Goal: Use online tool/utility: Use online tool/utility

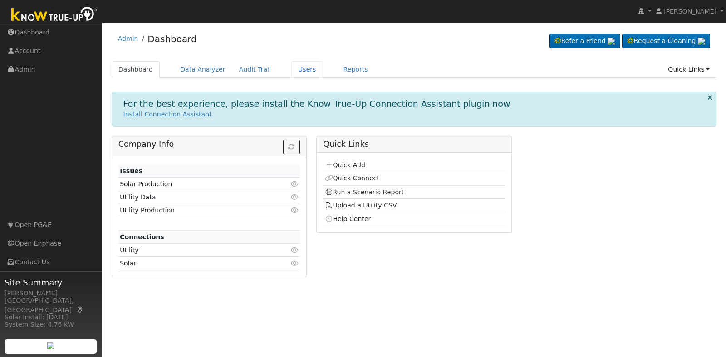
click at [293, 72] on link "Users" at bounding box center [307, 69] width 32 height 17
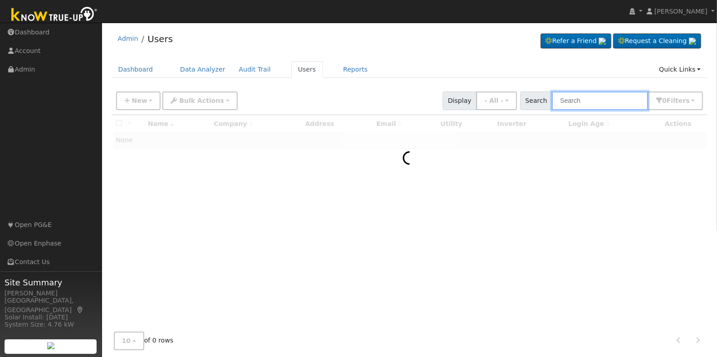
click at [575, 106] on input "text" at bounding box center [600, 101] width 96 height 19
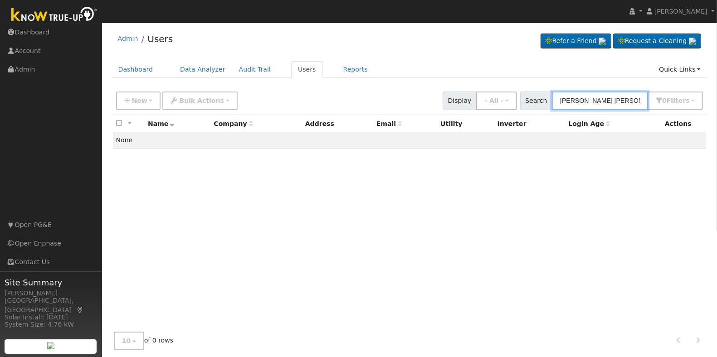
click at [580, 101] on input "maria gustavo" at bounding box center [600, 101] width 96 height 19
click at [609, 97] on input "maria gustavo" at bounding box center [600, 101] width 96 height 19
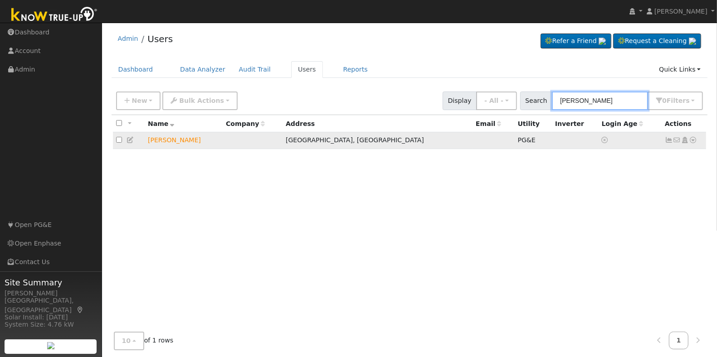
type input "maria rojas"
click at [692, 141] on icon at bounding box center [693, 140] width 8 height 6
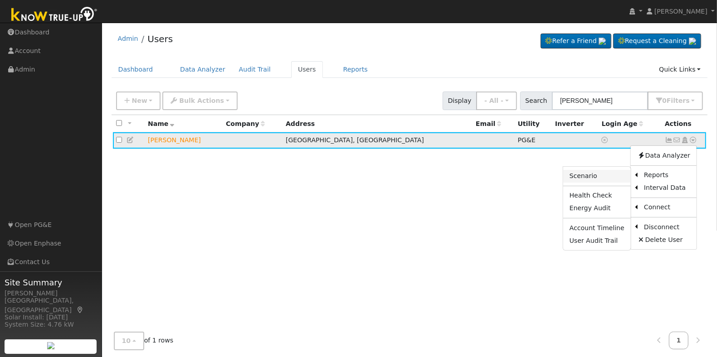
click at [588, 175] on link "Scenario" at bounding box center [597, 176] width 68 height 13
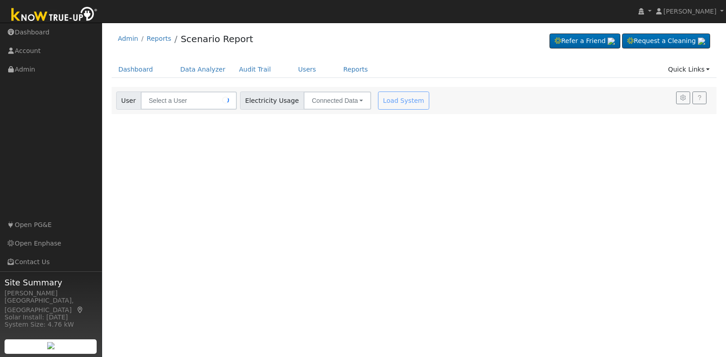
type input "[PERSON_NAME]"
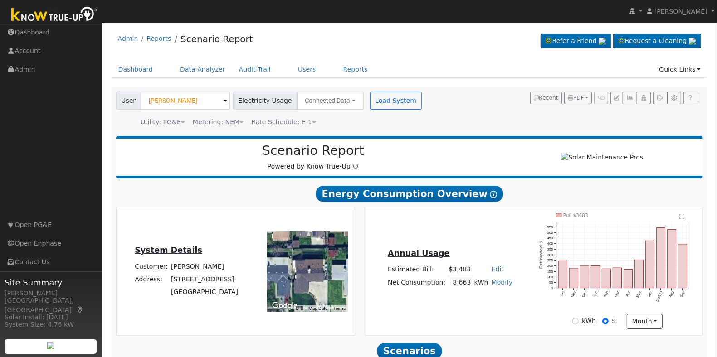
click at [298, 121] on span "Rate Schedule: E-1" at bounding box center [283, 121] width 65 height 7
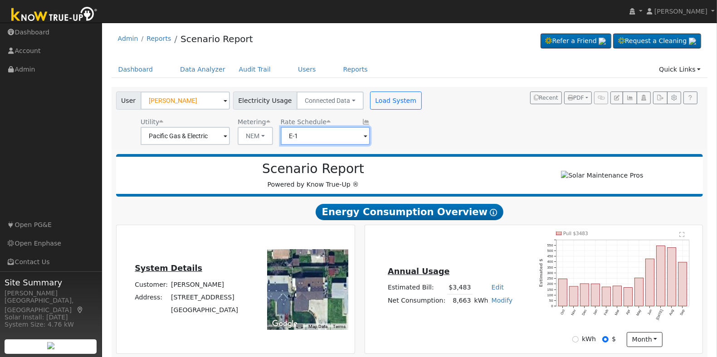
click at [352, 135] on input "E-1" at bounding box center [325, 136] width 89 height 18
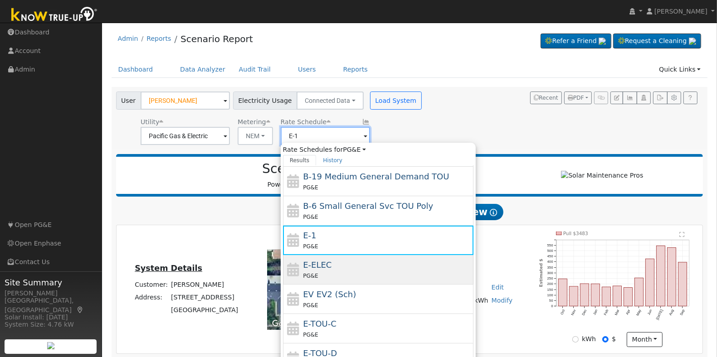
scroll to position [160, 0]
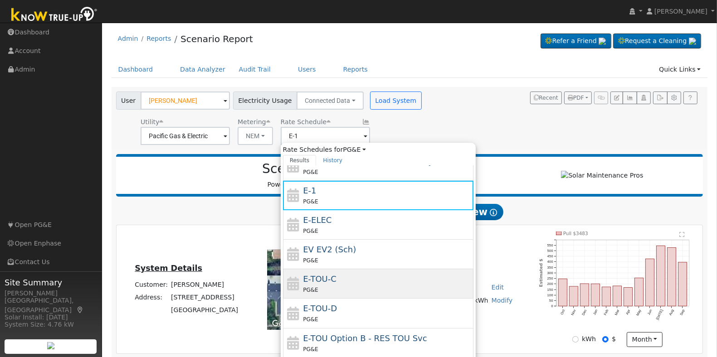
click at [352, 277] on div "E-TOU-C PG&E" at bounding box center [387, 284] width 168 height 22
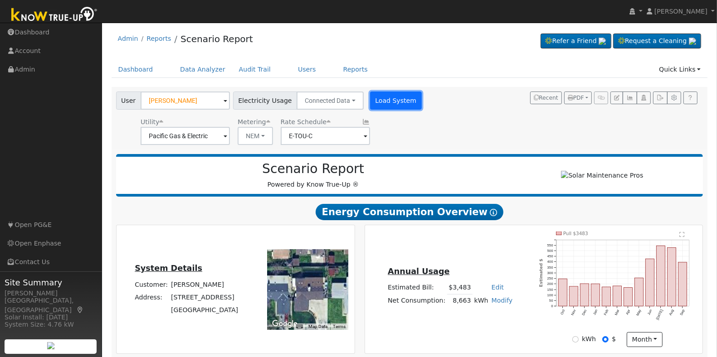
click at [394, 97] on button "Load System" at bounding box center [396, 101] width 52 height 18
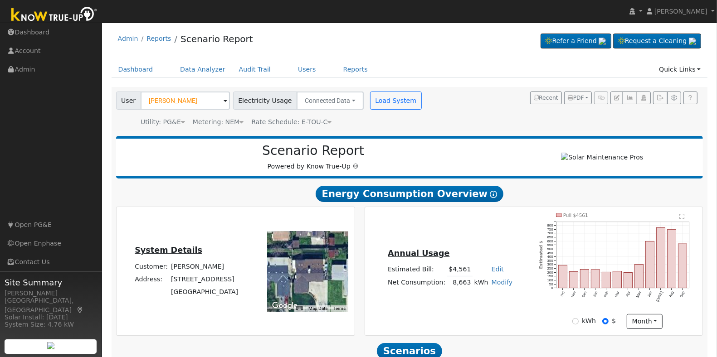
click at [312, 121] on span "Rate Schedule: E-TOU-C" at bounding box center [291, 121] width 80 height 7
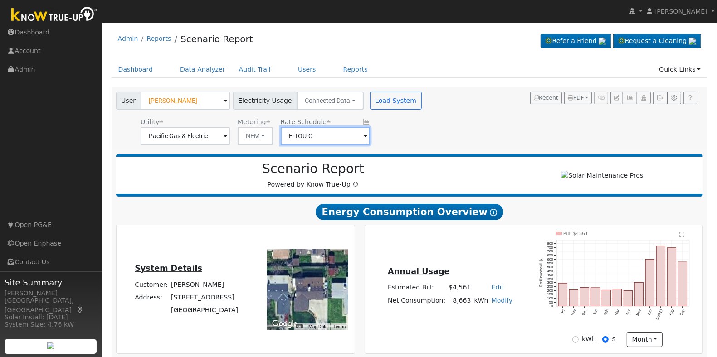
click at [340, 141] on input "E-TOU-C" at bounding box center [325, 136] width 89 height 18
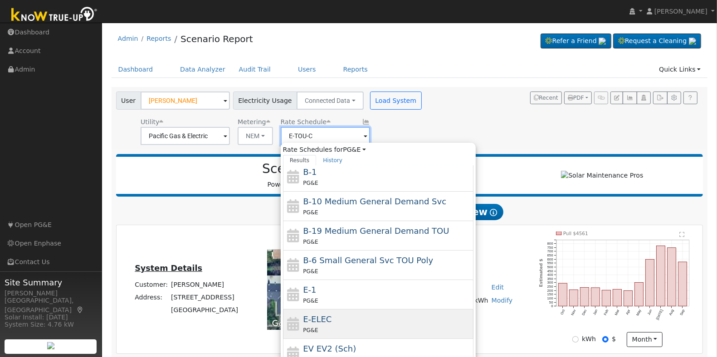
scroll to position [113, 0]
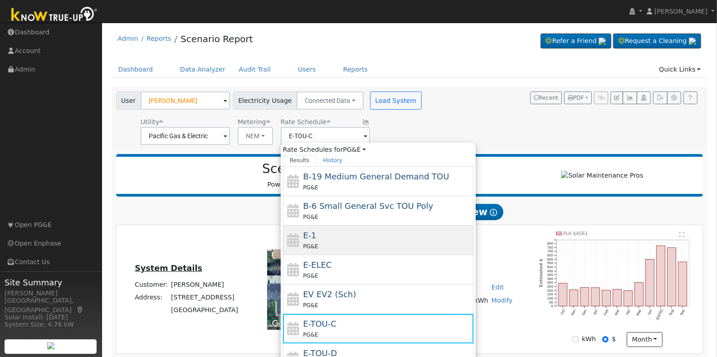
click at [330, 241] on div "E-1 PG&E" at bounding box center [387, 240] width 168 height 22
type input "E-1"
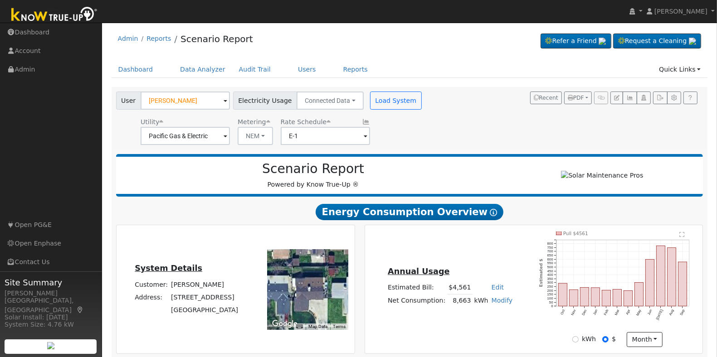
click at [427, 108] on div "User Maria Rojas Account Default Account Default Account 2745 East Swift Avenue…" at bounding box center [407, 116] width 587 height 57
click at [380, 98] on button "Load System" at bounding box center [396, 101] width 52 height 18
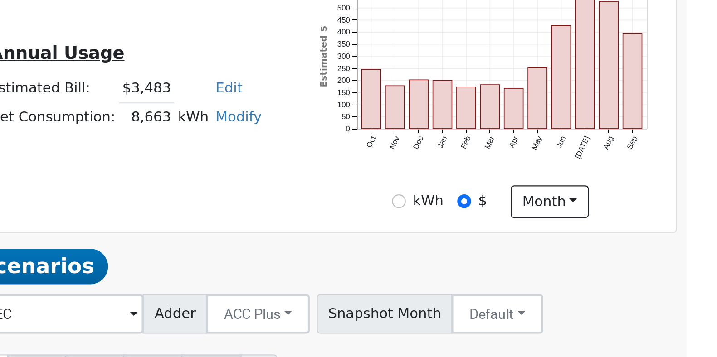
scroll to position [54, 0]
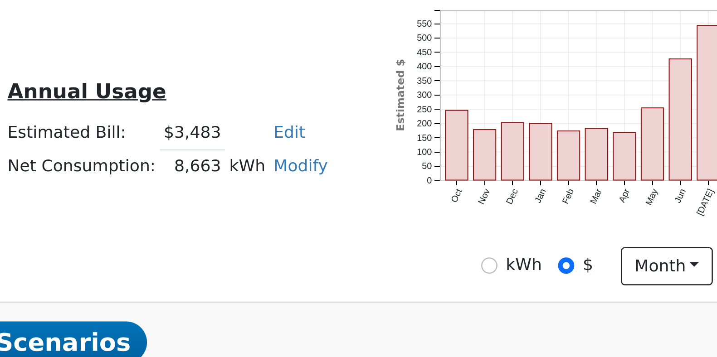
click at [608, 280] on div "Annual Usage Estimated Bill: $3,483 Edit Estimated Bill $ Annual Net Consumptio…" at bounding box center [534, 218] width 338 height 128
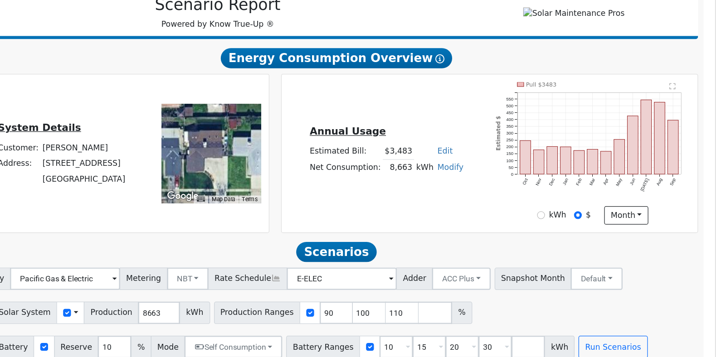
scroll to position [93, 0]
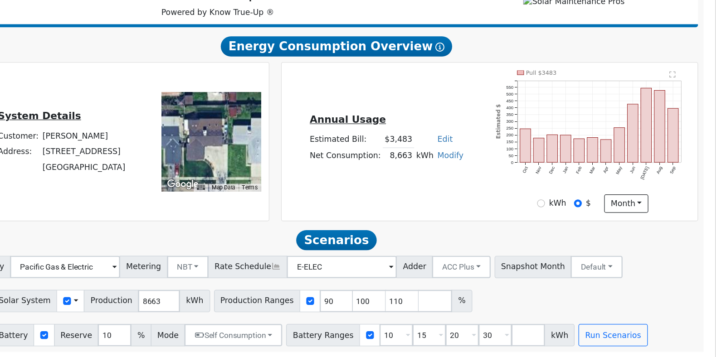
click at [497, 194] on link "Modify" at bounding box center [502, 193] width 21 height 7
click at [487, 209] on link "Add Consumption" at bounding box center [468, 208] width 76 height 13
type input "8663"
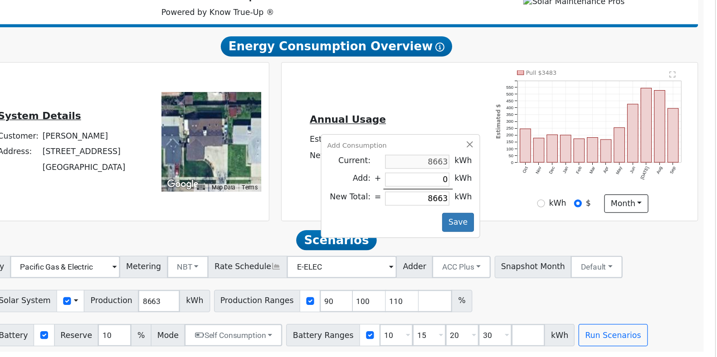
type input "3"
type input "8666"
type input "35"
type input "8698"
type input "350"
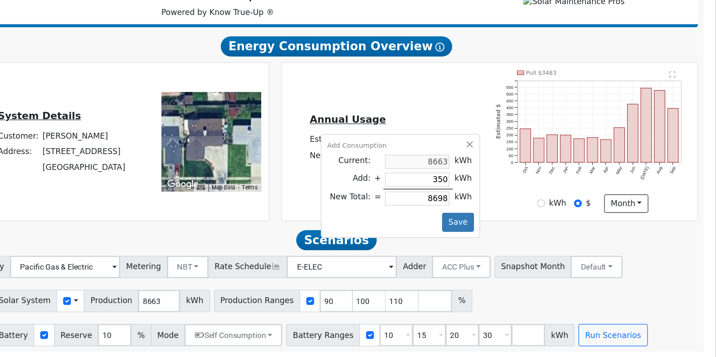
type input "9013"
type input "3500"
type input "12163"
type input "3500"
click at [508, 250] on button "Save" at bounding box center [508, 247] width 26 height 15
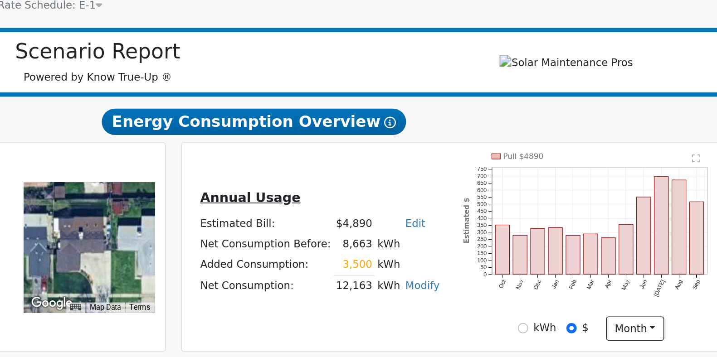
scroll to position [86, 0]
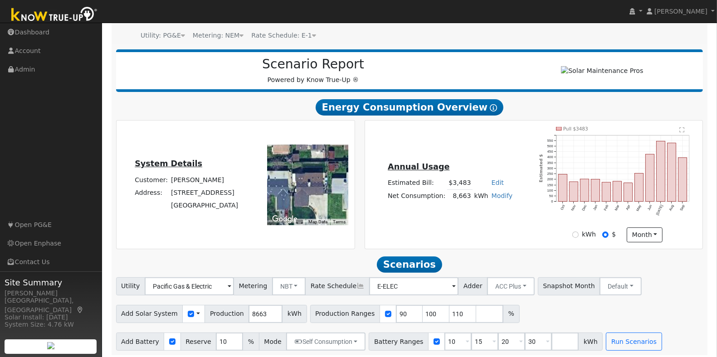
scroll to position [93, 0]
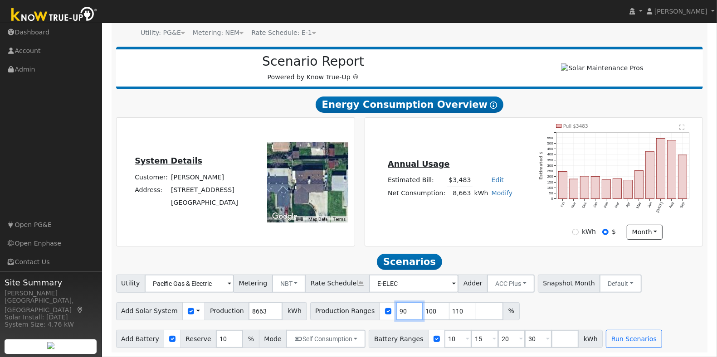
click at [396, 315] on input "90" at bounding box center [409, 311] width 27 height 18
click at [396, 314] on input "90" at bounding box center [409, 311] width 27 height 18
click at [396, 313] on input "90" at bounding box center [409, 311] width 27 height 18
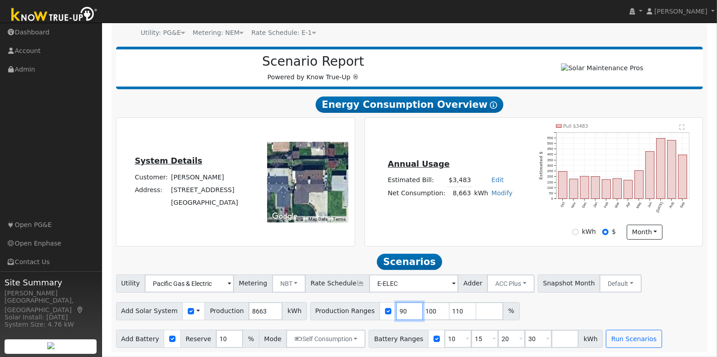
type input "100"
type input "110"
click at [396, 315] on input "10" at bounding box center [409, 311] width 27 height 18
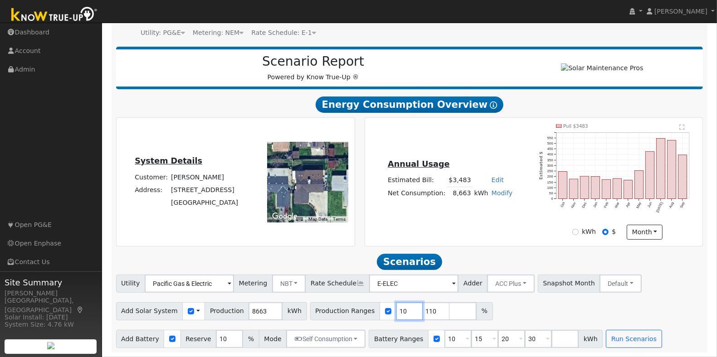
type input "110"
type input "1"
click at [396, 311] on input "1" at bounding box center [409, 311] width 27 height 18
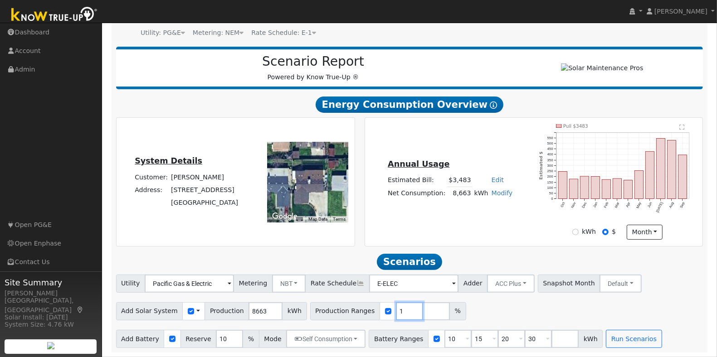
click at [396, 311] on input "1" at bounding box center [409, 311] width 27 height 18
type input "151"
click at [444, 340] on input "10" at bounding box center [457, 339] width 27 height 18
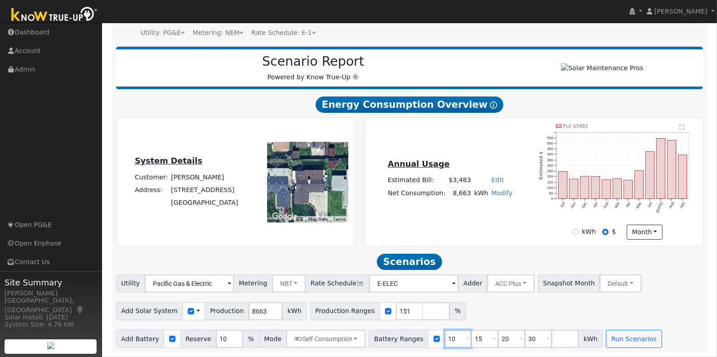
click at [444, 340] on input "10" at bounding box center [457, 339] width 27 height 18
type input "15"
type input "20"
type input "30"
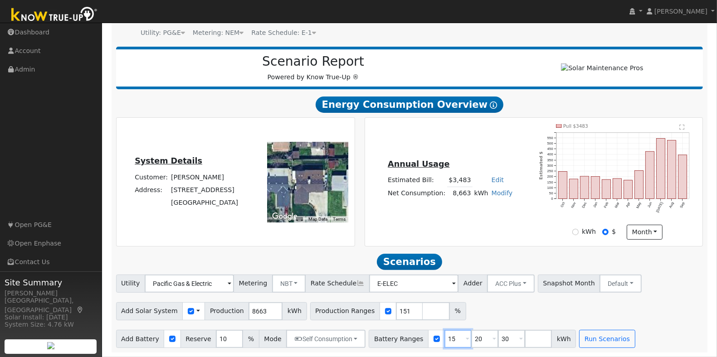
click at [444, 340] on input "15" at bounding box center [457, 339] width 27 height 18
type input "20"
type input "30"
click at [444, 340] on input "20" at bounding box center [457, 339] width 27 height 18
type input "30"
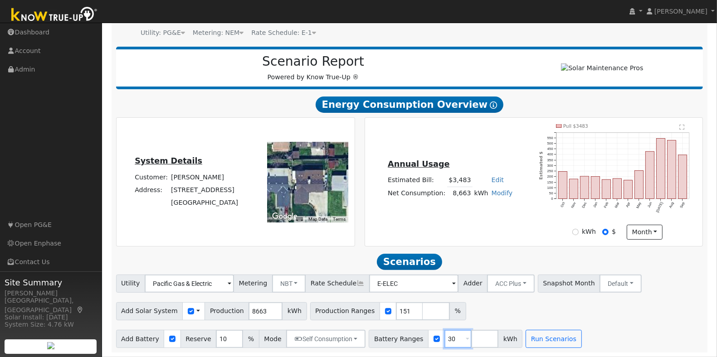
click at [444, 340] on input "30" at bounding box center [457, 339] width 27 height 18
click at [444, 340] on input "number" at bounding box center [457, 339] width 27 height 18
type input "13.5"
click at [218, 338] on input "10" at bounding box center [229, 339] width 27 height 18
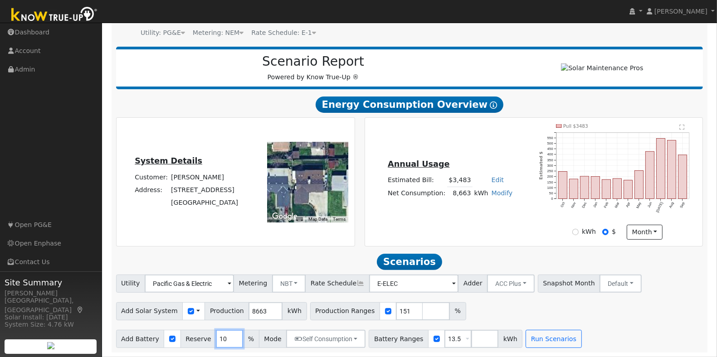
click at [218, 338] on input "10" at bounding box center [229, 339] width 27 height 18
type input "20"
click at [526, 341] on button "Run Scenarios" at bounding box center [554, 339] width 56 height 18
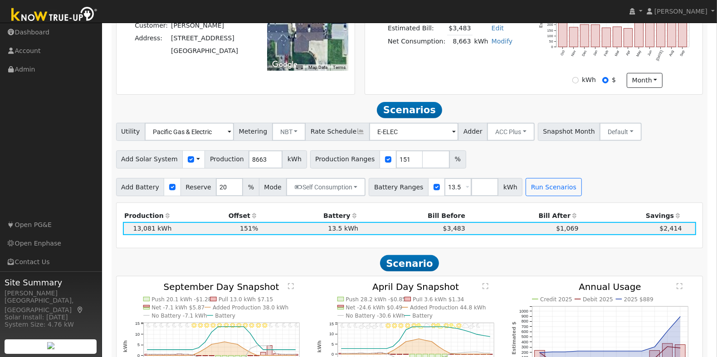
scroll to position [263, 0]
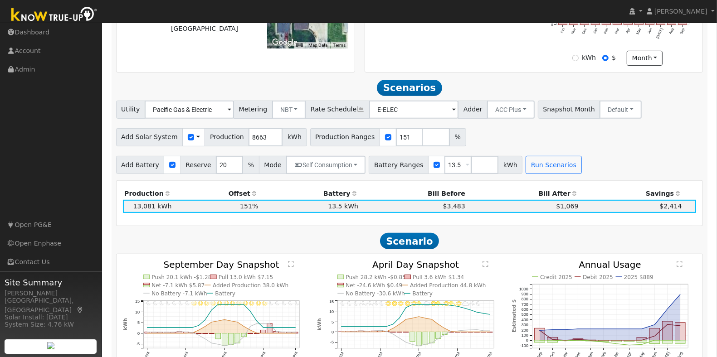
drag, startPoint x: 498, startPoint y: 0, endPoint x: 397, endPoint y: 14, distance: 102.0
click at [397, 14] on nav "Daniel Gibby Daniel Gibby Profile My Company Help Center Terms Of Service See W…" at bounding box center [358, 11] width 717 height 23
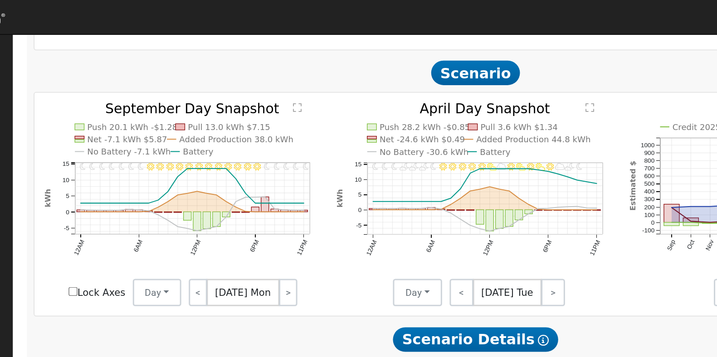
scroll to position [432, 0]
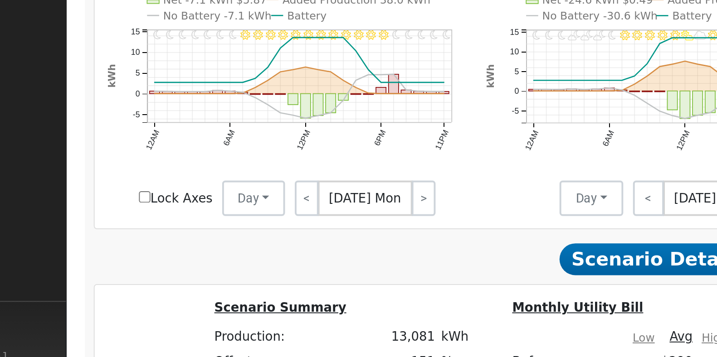
click at [164, 129] on text "No Battery -7.1 kWh" at bounding box center [178, 125] width 55 height 6
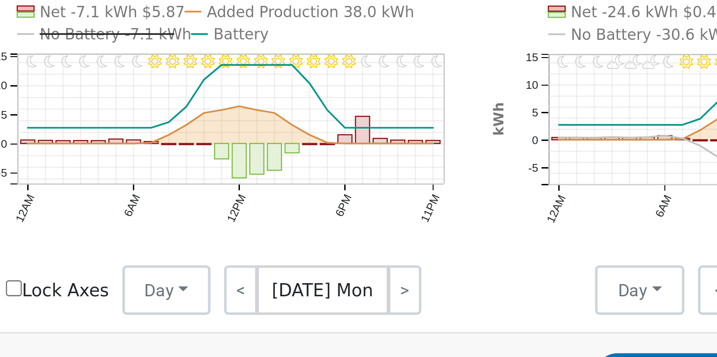
click at [244, 169] on rect "onclick=""" at bounding box center [243, 168] width 5 height 4
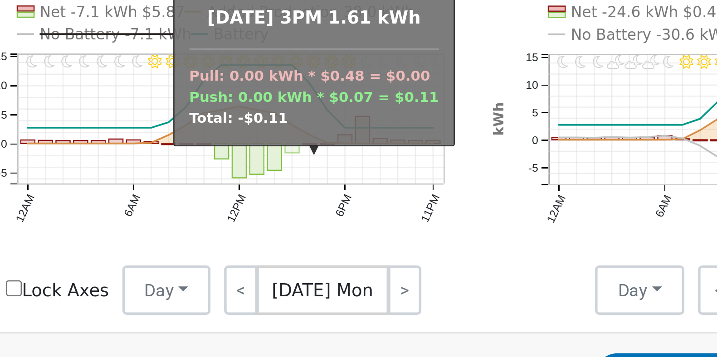
click at [285, 200] on icon "11PM - Clear 10PM - Clear 9PM - Clear 8PM - Clear 7PM - Clear 6PM - Clear 5PM -…" at bounding box center [215, 159] width 185 height 132
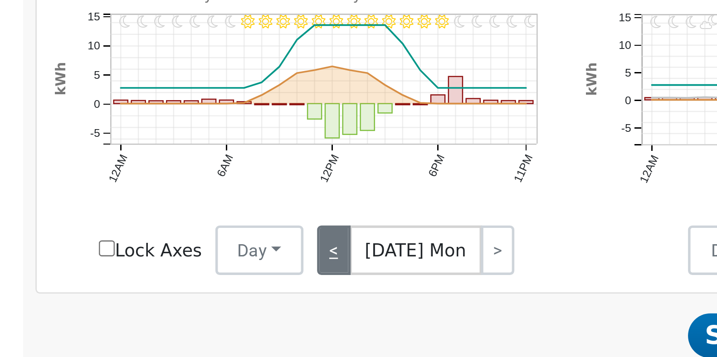
click at [224, 223] on link "<" at bounding box center [225, 219] width 12 height 18
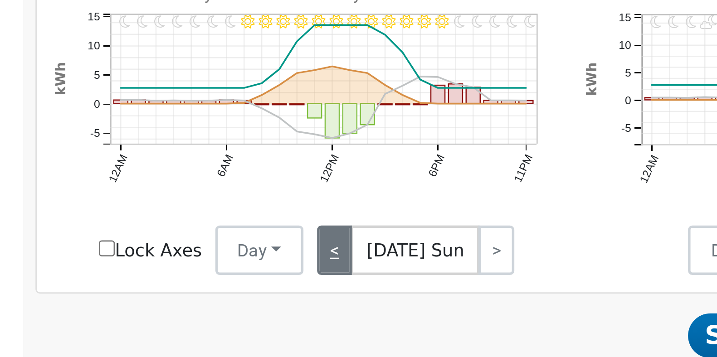
click at [223, 227] on link "<" at bounding box center [225, 219] width 13 height 18
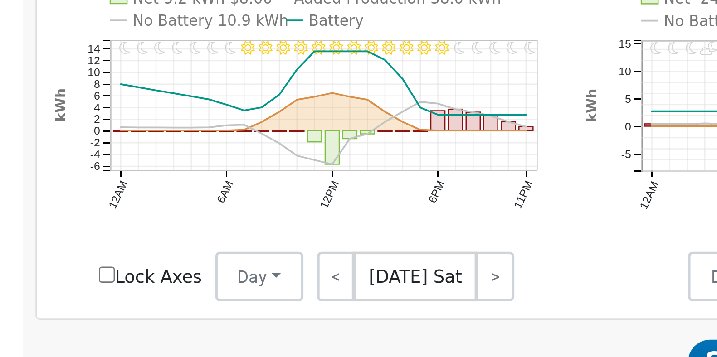
click at [168, 129] on text "No Battery 10.9 kWh" at bounding box center [179, 125] width 57 height 6
click at [228, 224] on link "<" at bounding box center [226, 219] width 14 height 18
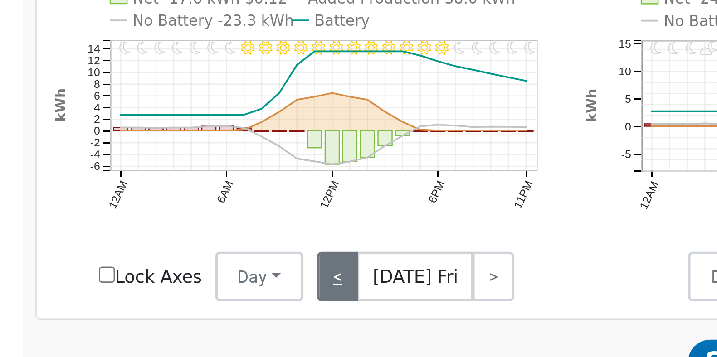
click at [230, 220] on link "<" at bounding box center [226, 219] width 15 height 18
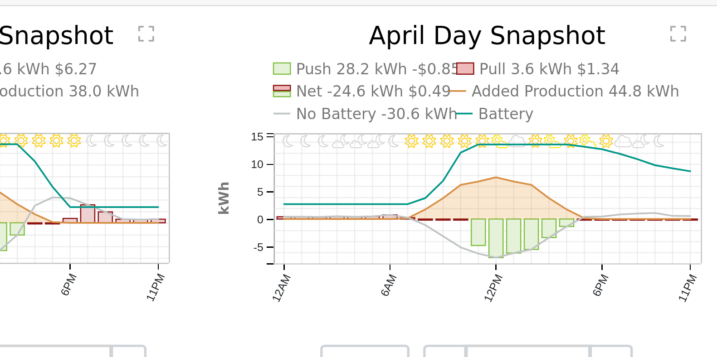
click at [370, 129] on text "No Battery -30.6 kWh" at bounding box center [375, 125] width 59 height 6
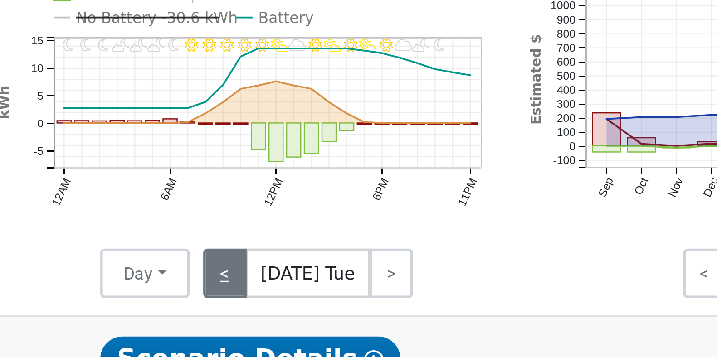
click at [404, 221] on link "<" at bounding box center [400, 219] width 16 height 18
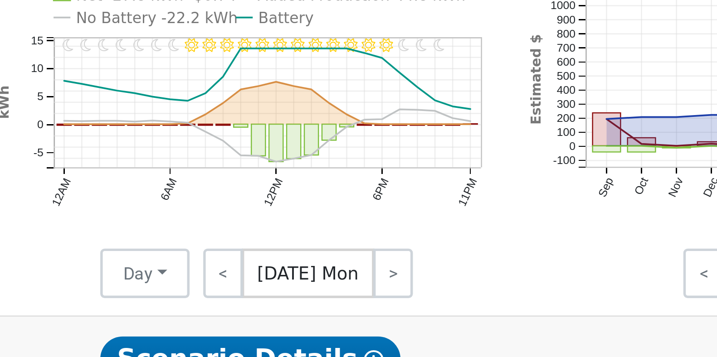
click at [372, 129] on text "No Battery -22.2 kWh" at bounding box center [375, 125] width 59 height 6
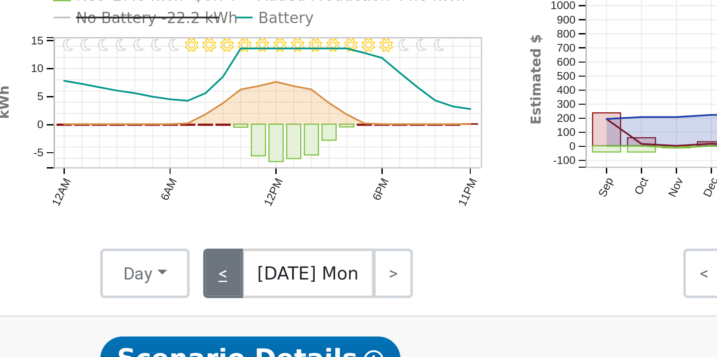
click at [401, 224] on link "<" at bounding box center [399, 219] width 15 height 18
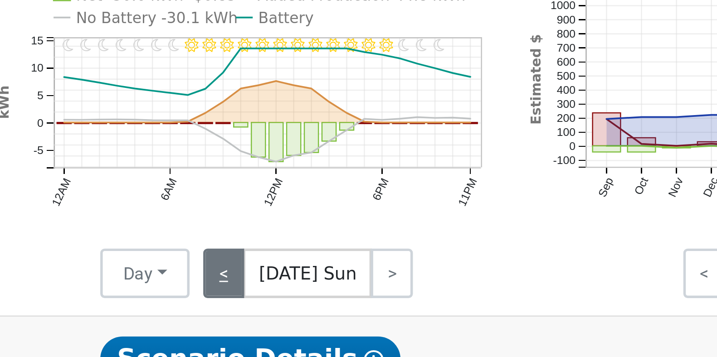
click at [401, 220] on link "<" at bounding box center [399, 219] width 15 height 18
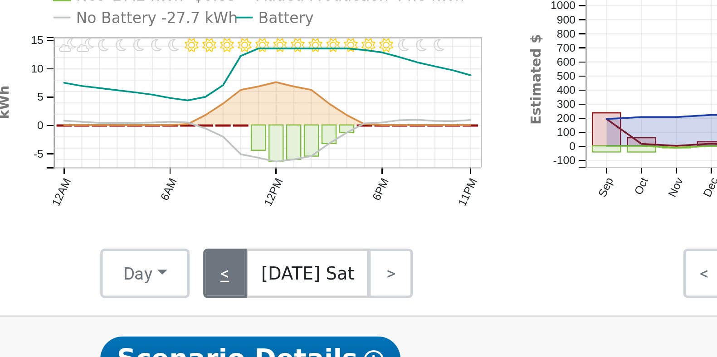
click at [399, 222] on link "<" at bounding box center [400, 219] width 16 height 18
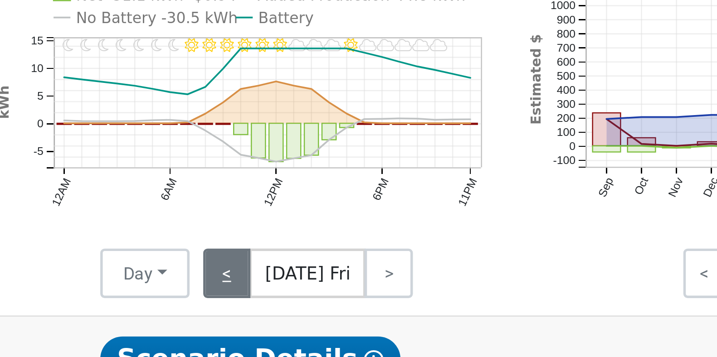
click at [400, 221] on link "<" at bounding box center [401, 219] width 18 height 18
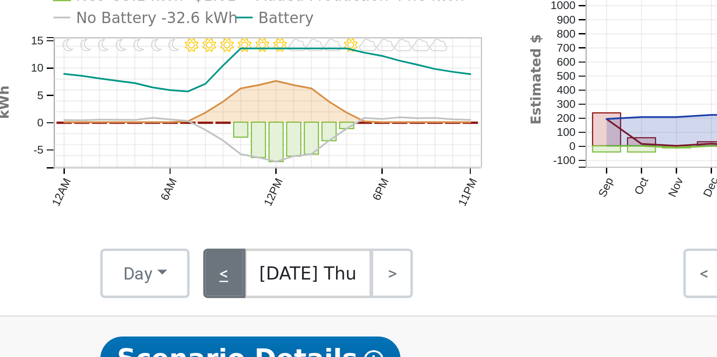
click at [401, 222] on link "<" at bounding box center [399, 219] width 15 height 18
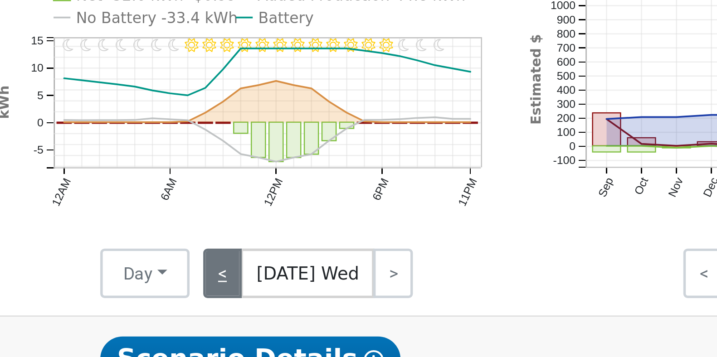
click at [401, 223] on link "<" at bounding box center [399, 219] width 15 height 18
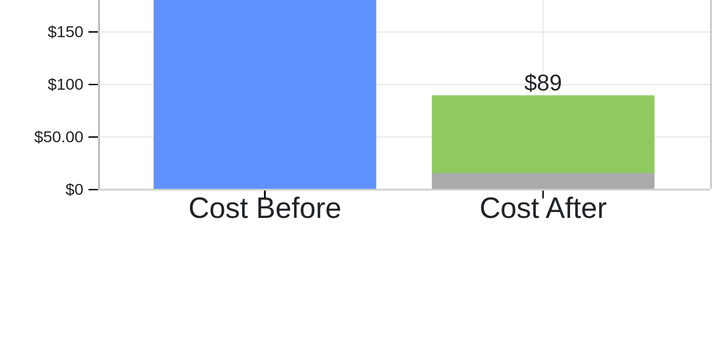
scroll to position [488, 0]
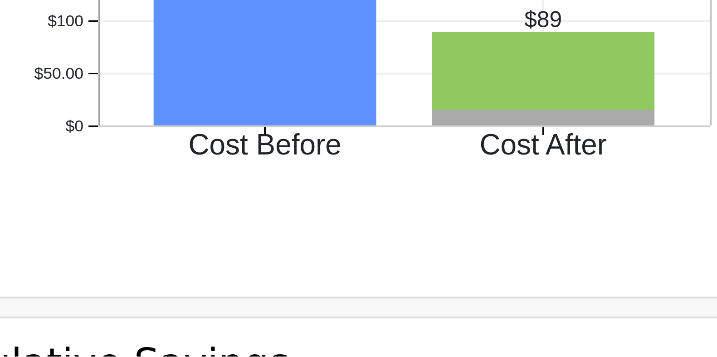
click at [597, 300] on rect "onclick=""" at bounding box center [593, 298] width 56 height 4
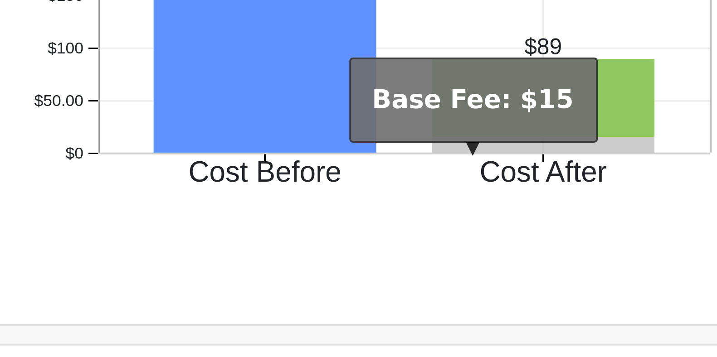
click at [622, 287] on div "Cost Before Cost After $0 $50.00 $100 $150 $200 $250 $300 onclick="" onclick=""…" at bounding box center [552, 275] width 200 height 122
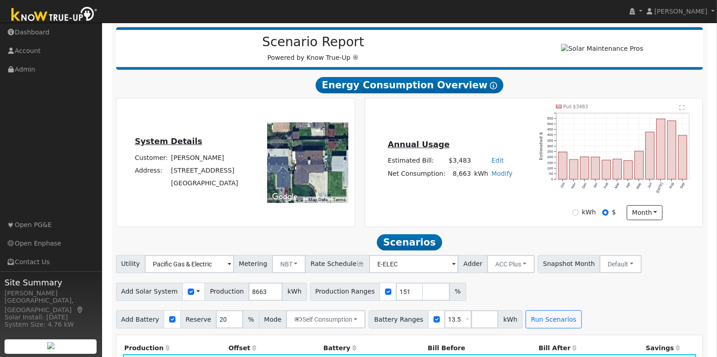
scroll to position [109, 0]
click at [499, 177] on link "Modify" at bounding box center [502, 173] width 21 height 7
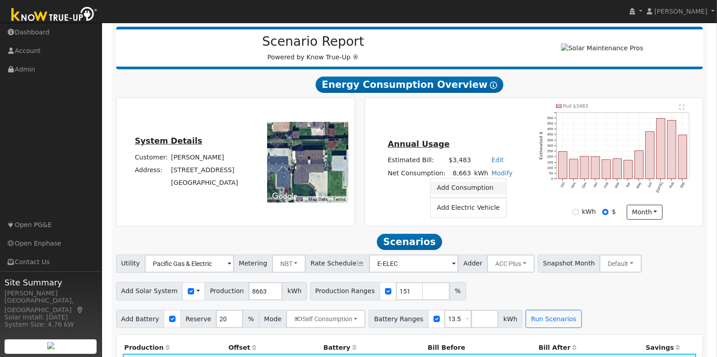
click at [477, 193] on link "Add Consumption" at bounding box center [468, 188] width 76 height 13
type input "8663"
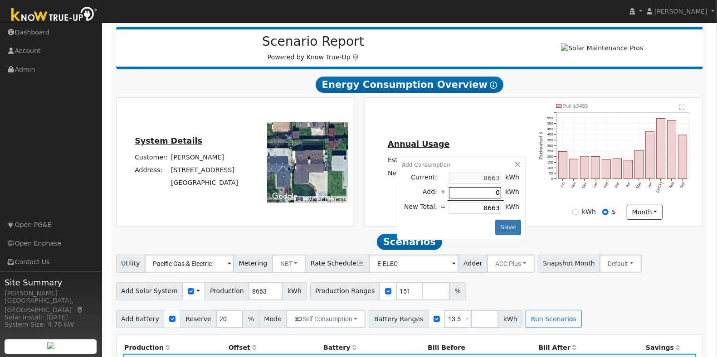
type input "3"
type input "8666"
type input "33"
type input "8696"
type input "333"
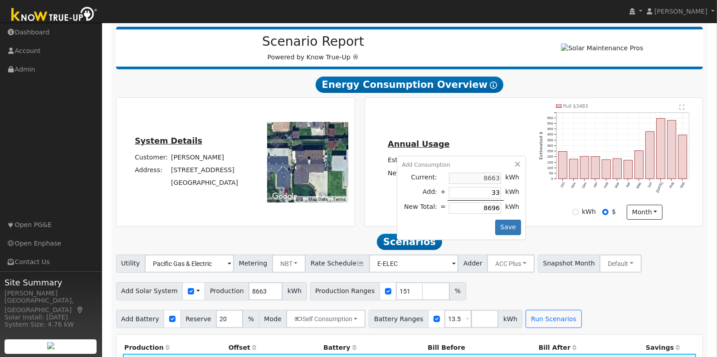
type input "8996"
type input "3333"
type input "11996"
type input "3333"
click at [506, 234] on button "Save" at bounding box center [508, 227] width 26 height 15
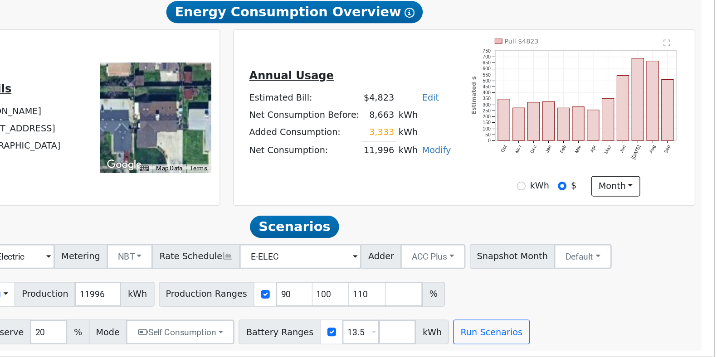
scroll to position [93, 0]
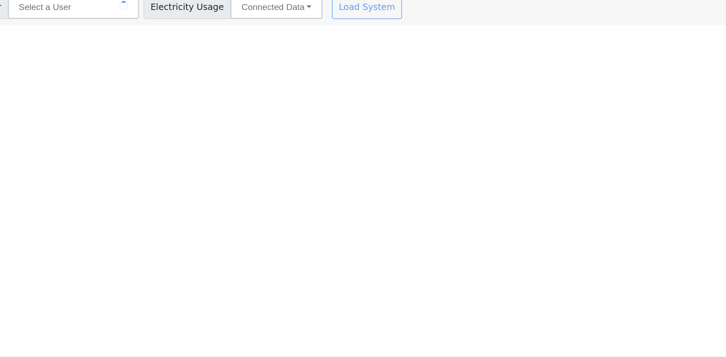
type input "[PERSON_NAME]"
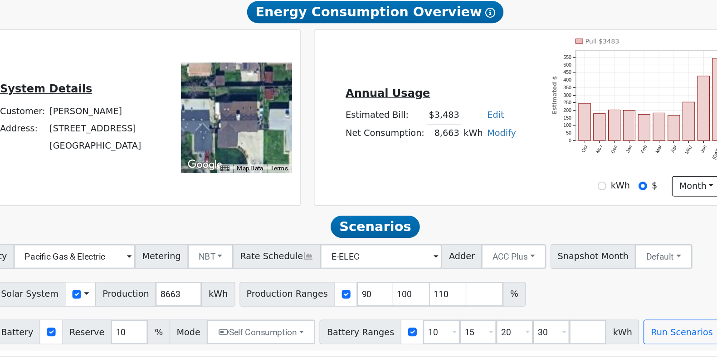
scroll to position [93, 0]
click at [396, 317] on input "90" at bounding box center [409, 311] width 27 height 18
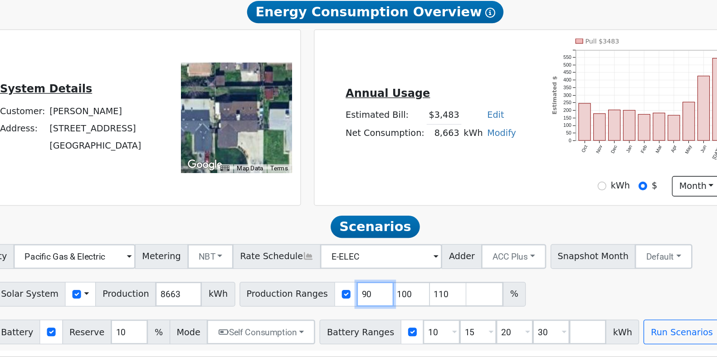
type input "100"
type input "110"
click at [396, 317] on input "100" at bounding box center [409, 311] width 27 height 18
type input "110"
click at [396, 317] on input "110" at bounding box center [409, 311] width 27 height 18
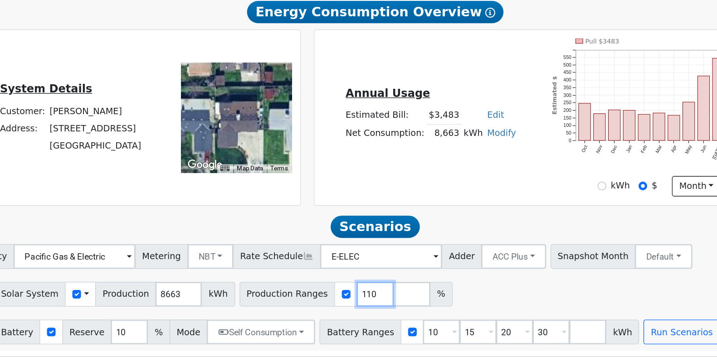
click at [396, 317] on input "110" at bounding box center [409, 311] width 27 height 18
click at [396, 317] on input "number" at bounding box center [409, 311] width 27 height 18
type input "151"
click at [444, 341] on input "10" at bounding box center [457, 339] width 27 height 18
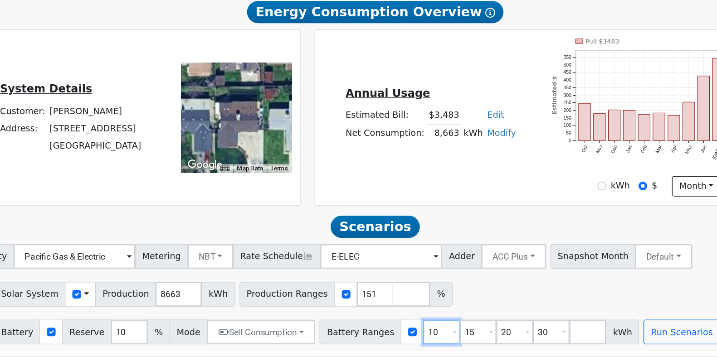
type input "15"
type input "20"
type input "30"
click at [444, 341] on input "15" at bounding box center [457, 339] width 27 height 18
type input "20"
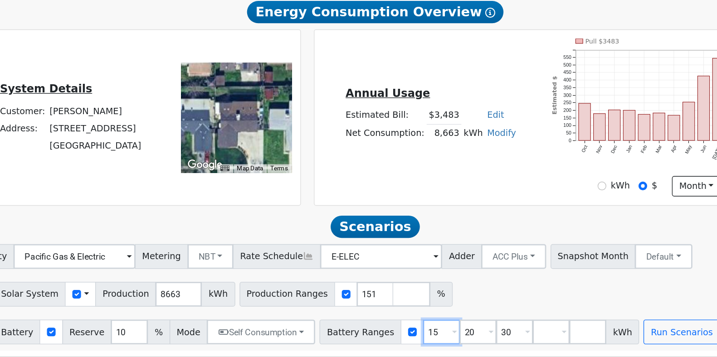
type input "30"
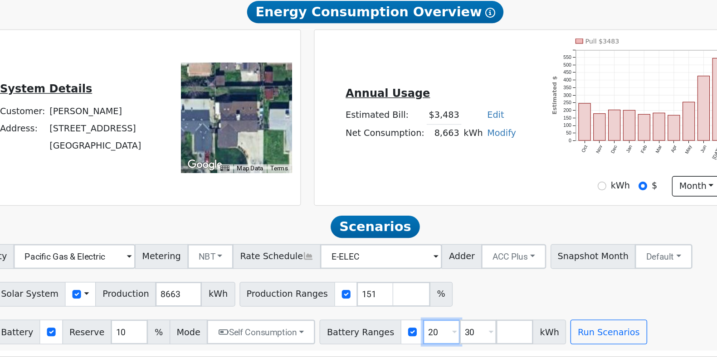
click at [444, 341] on input "20" at bounding box center [457, 339] width 27 height 18
click at [444, 341] on input "2" at bounding box center [457, 339] width 27 height 18
type input "30"
click at [444, 341] on input "30" at bounding box center [457, 339] width 27 height 18
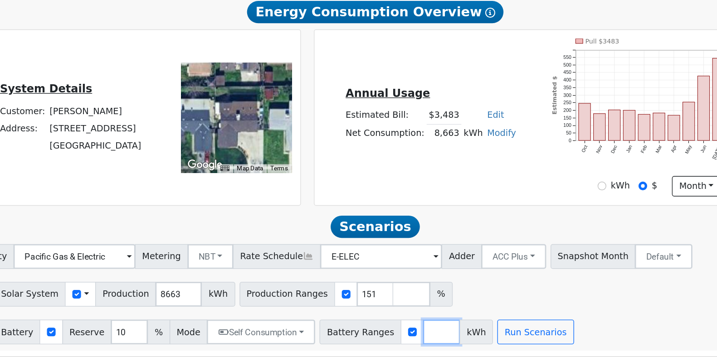
click at [444, 341] on input "number" at bounding box center [457, 339] width 27 height 18
type input "13.5"
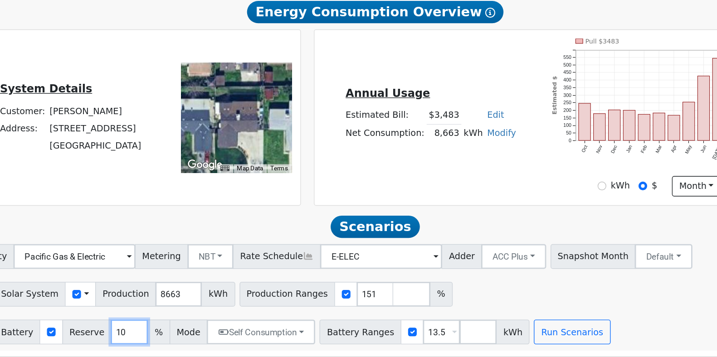
click at [216, 336] on input "10" at bounding box center [229, 339] width 27 height 18
type input "20"
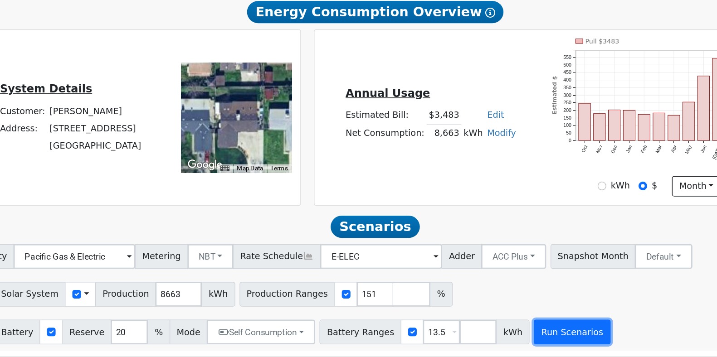
click at [547, 338] on button "Run Scenarios" at bounding box center [554, 339] width 56 height 18
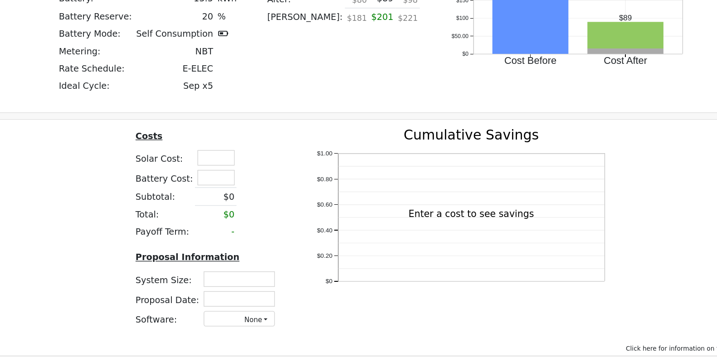
scroll to position [694, 0]
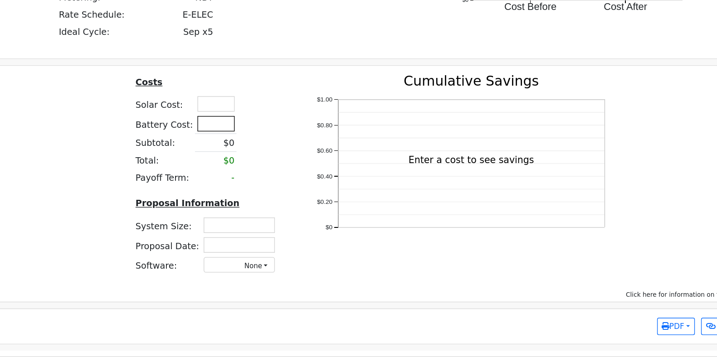
click at [293, 192] on input "text" at bounding box center [292, 186] width 27 height 11
click at [293, 192] on input "16000" at bounding box center [292, 186] width 27 height 11
click at [293, 177] on input "text" at bounding box center [292, 171] width 27 height 11
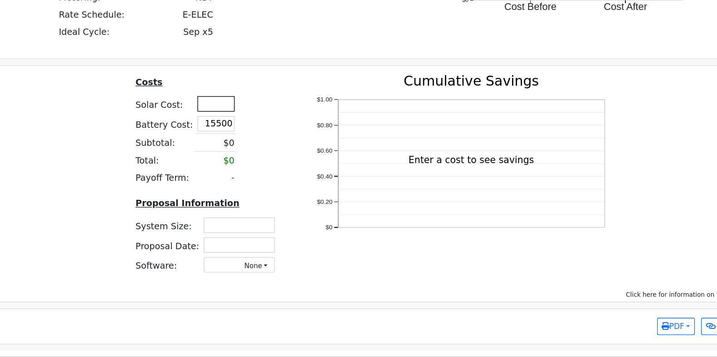
type input "$15,500"
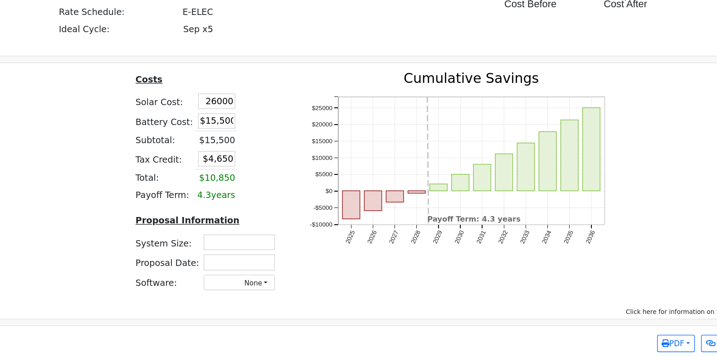
click at [326, 162] on th at bounding box center [333, 155] width 16 height 14
type input "$26,000"
type input "$12,450"
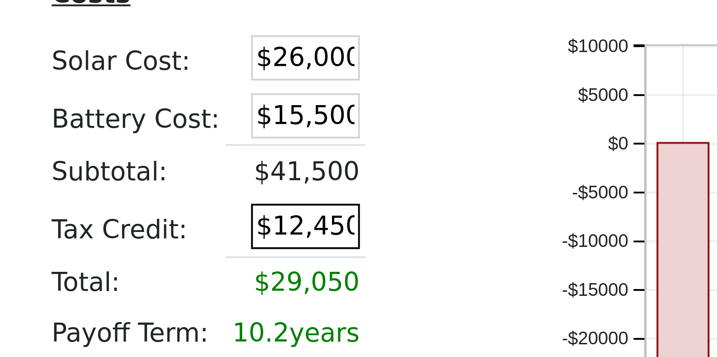
click at [294, 218] on input "$12,450" at bounding box center [297, 211] width 27 height 11
click at [324, 202] on table "Costs Solar Cost: $26,000 Battery Cost: $15,500 Subtotal: $41,500 Tax Credit: $…" at bounding box center [287, 196] width 108 height 97
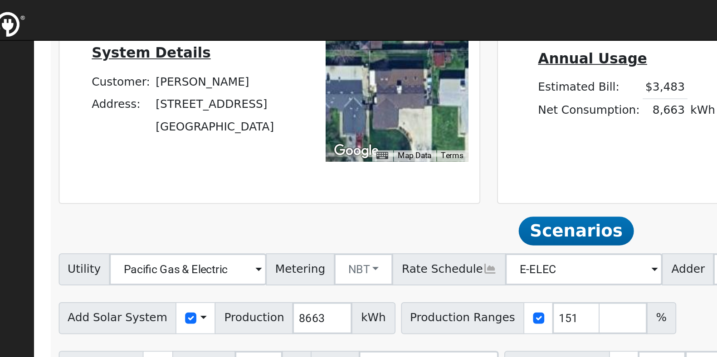
scroll to position [203, 0]
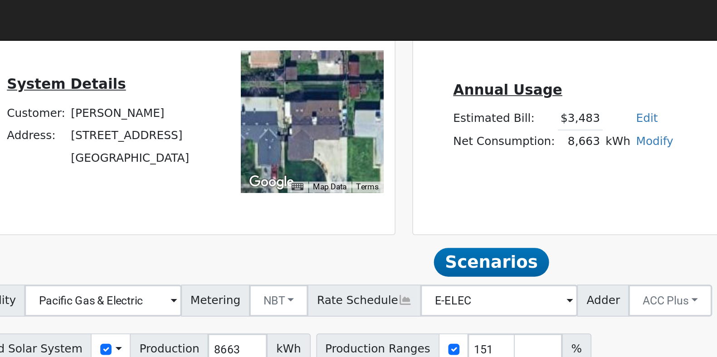
click at [496, 83] on link "Modify" at bounding box center [502, 79] width 21 height 7
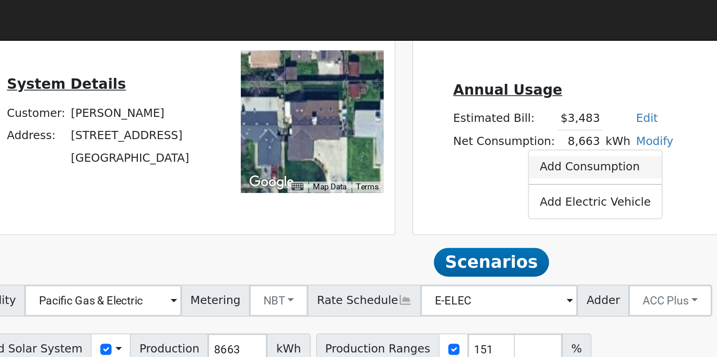
click at [468, 99] on link "Add Consumption" at bounding box center [468, 94] width 76 height 13
type input "8663"
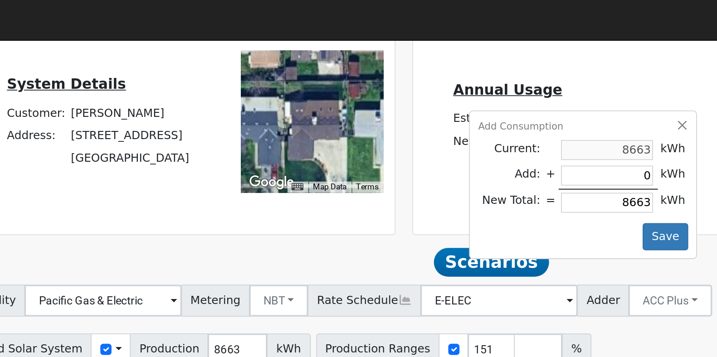
type input "3"
type input "8666"
type input "33"
type input "8696"
type input "333"
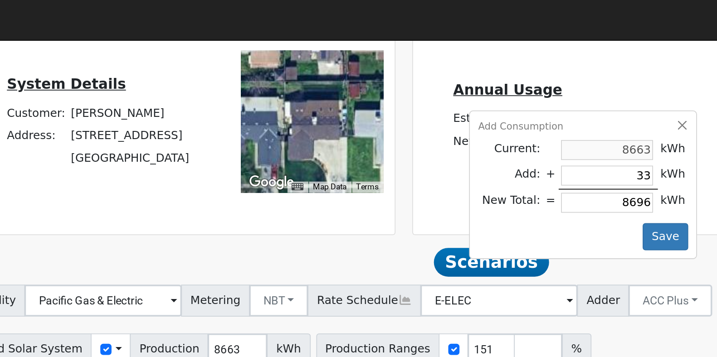
type input "8996"
type input "3333"
type input "11996"
click at [502, 141] on button "Save" at bounding box center [508, 134] width 26 height 15
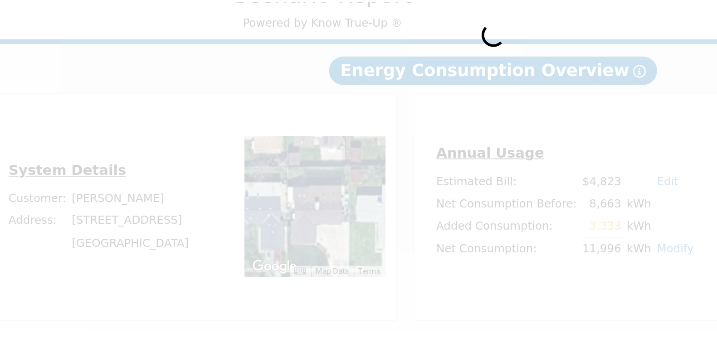
scroll to position [19, 0]
